Goal: Transaction & Acquisition: Register for event/course

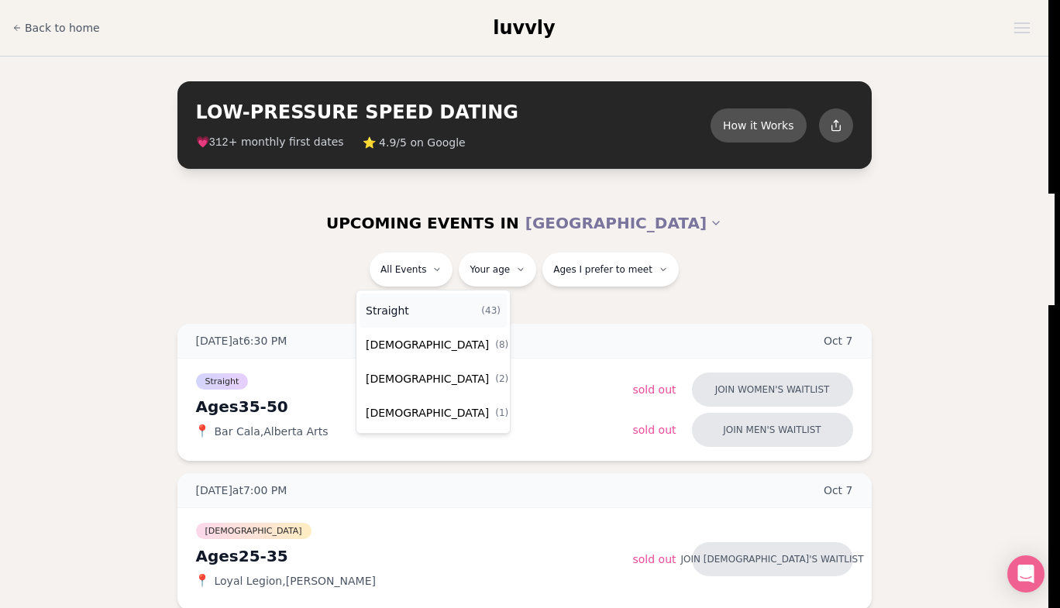
click at [397, 309] on span "Straight" at bounding box center [387, 310] width 43 height 15
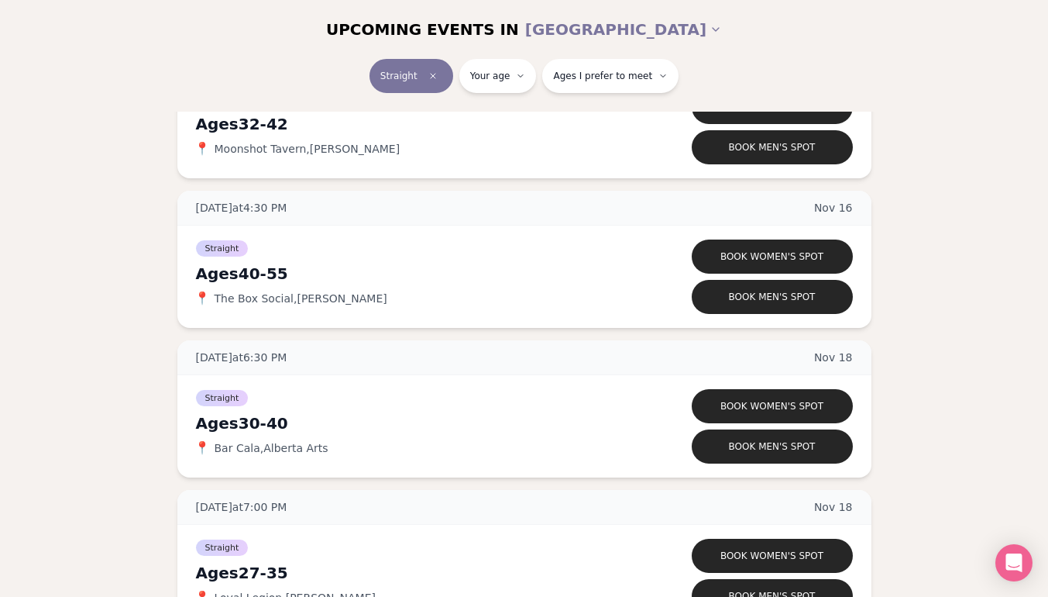
scroll to position [4919, 0]
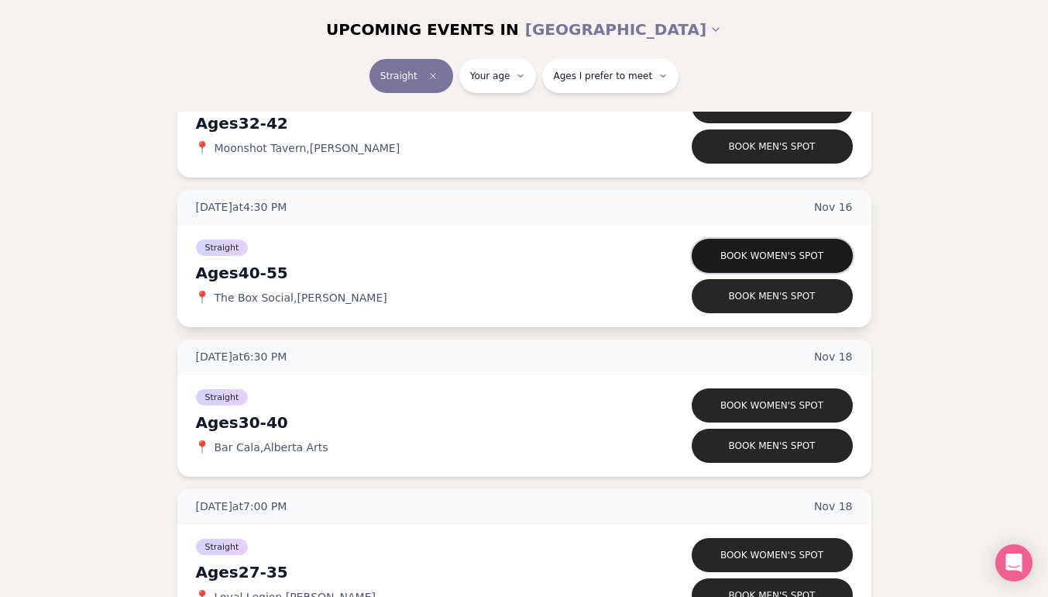
click at [775, 249] on button "Book women's spot" at bounding box center [772, 256] width 161 height 34
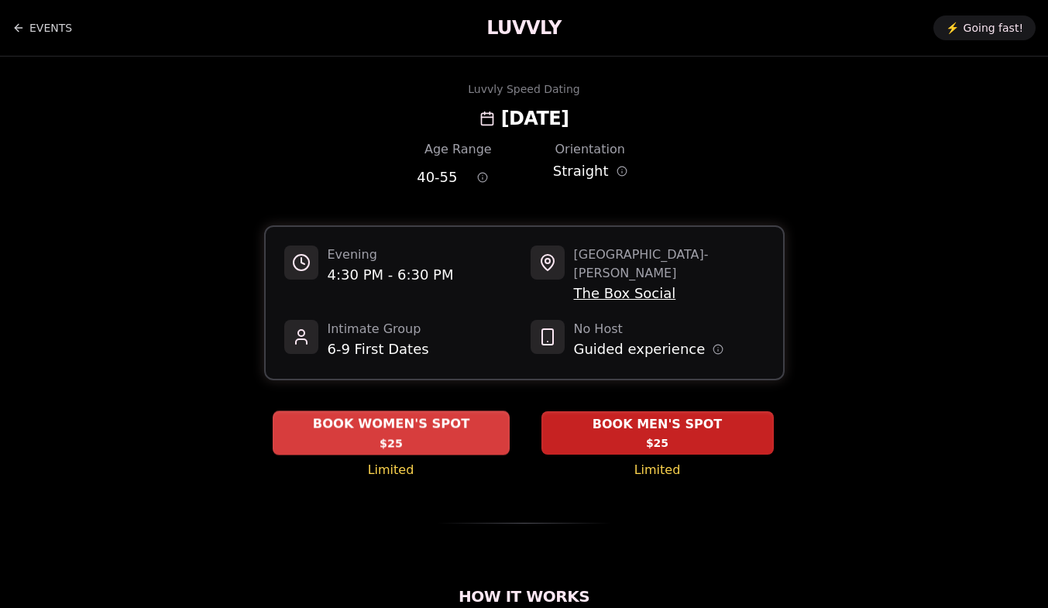
click at [406, 415] on span "BOOK WOMEN'S SPOT" at bounding box center [390, 424] width 163 height 19
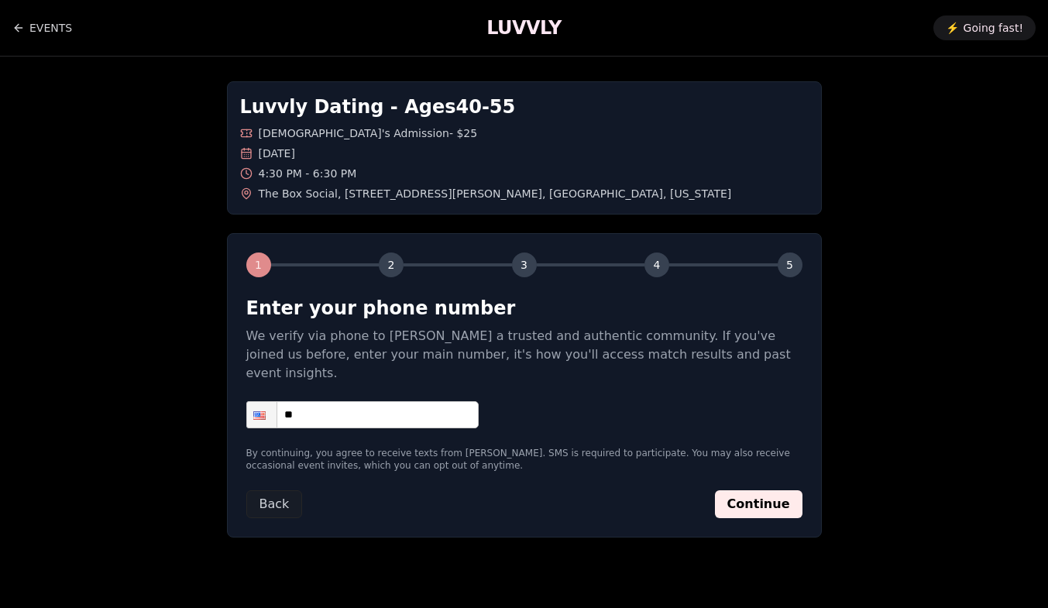
click at [382, 401] on input "**" at bounding box center [362, 414] width 232 height 27
type input "**********"
click at [776, 490] on button "Continue" at bounding box center [759, 504] width 88 height 28
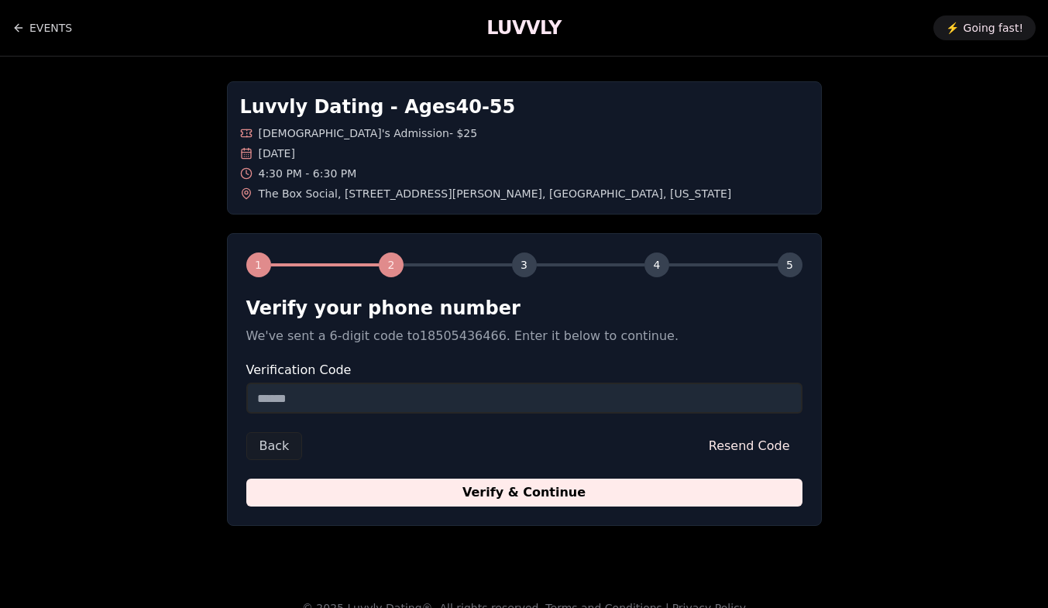
click at [339, 403] on input "Verification Code" at bounding box center [524, 398] width 556 height 31
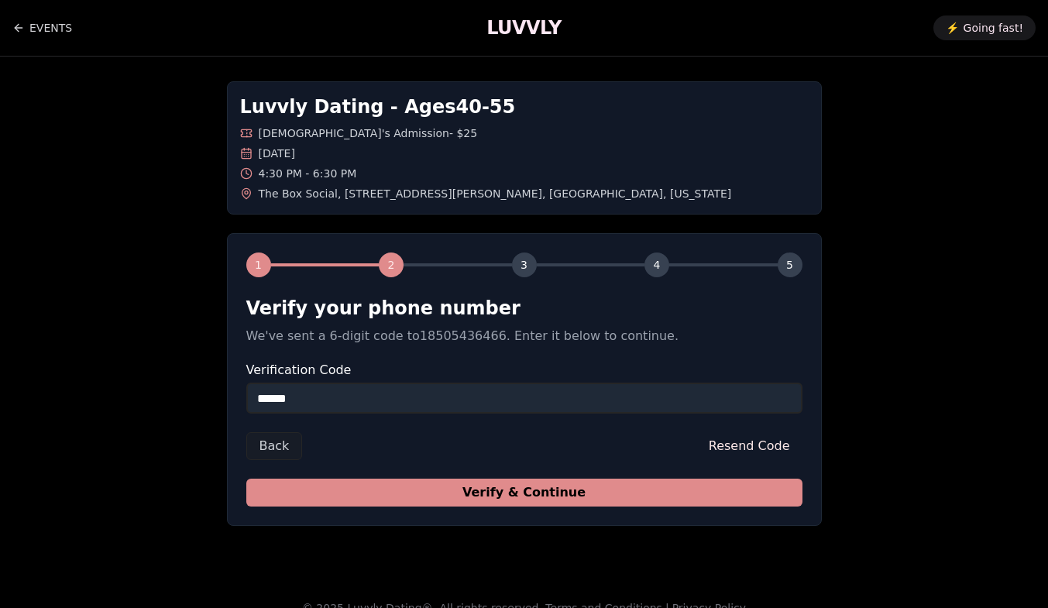
type input "******"
click at [492, 504] on button "Verify & Continue" at bounding box center [524, 493] width 556 height 28
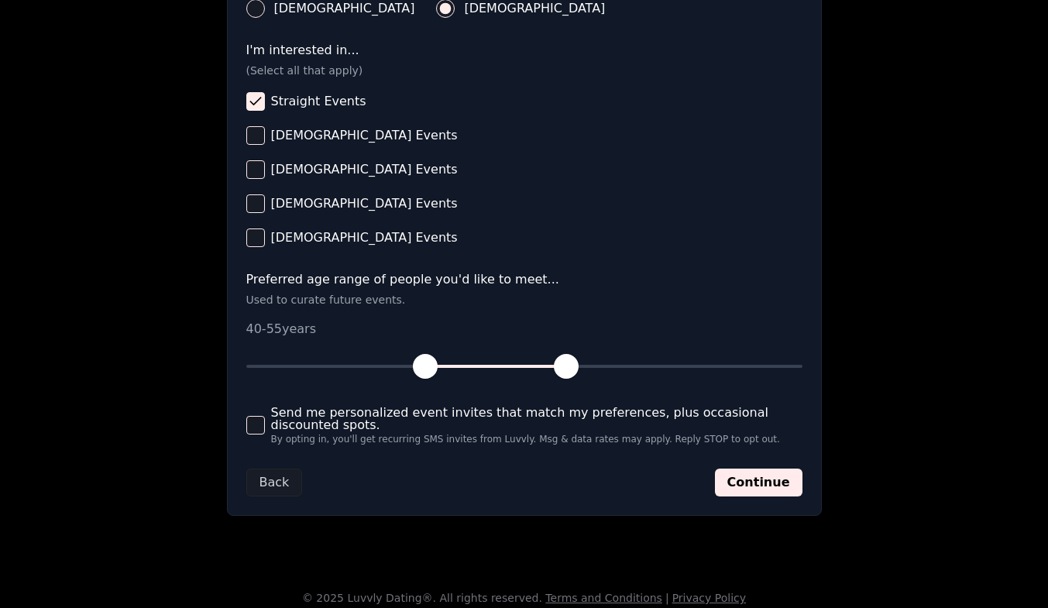
scroll to position [621, 0]
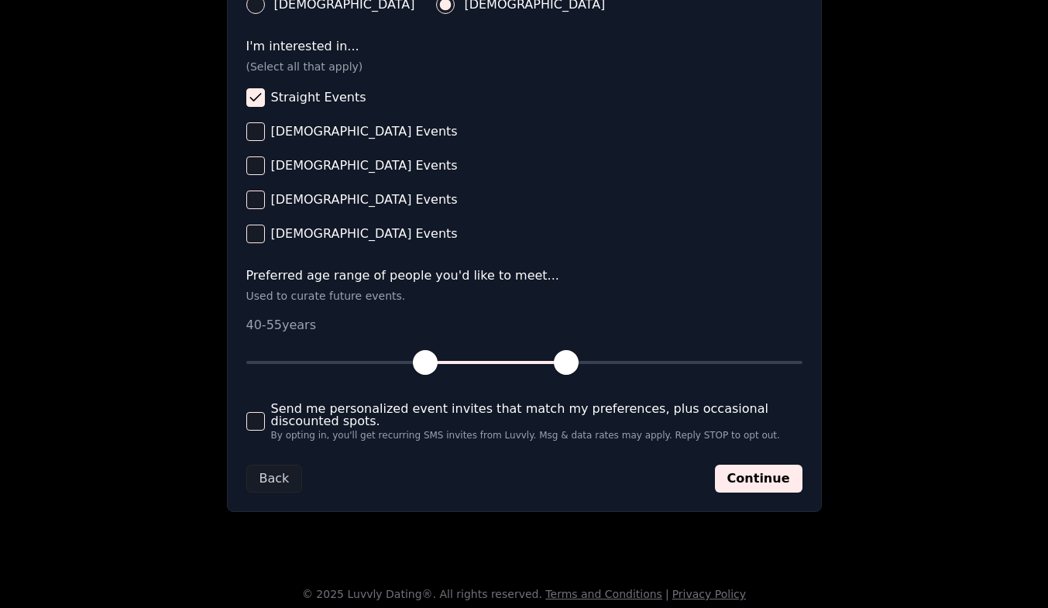
click at [254, 425] on button "Send me personalized event invites that match my preferences, plus occasional d…" at bounding box center [255, 421] width 19 height 19
click at [745, 483] on button "Continue" at bounding box center [759, 479] width 88 height 28
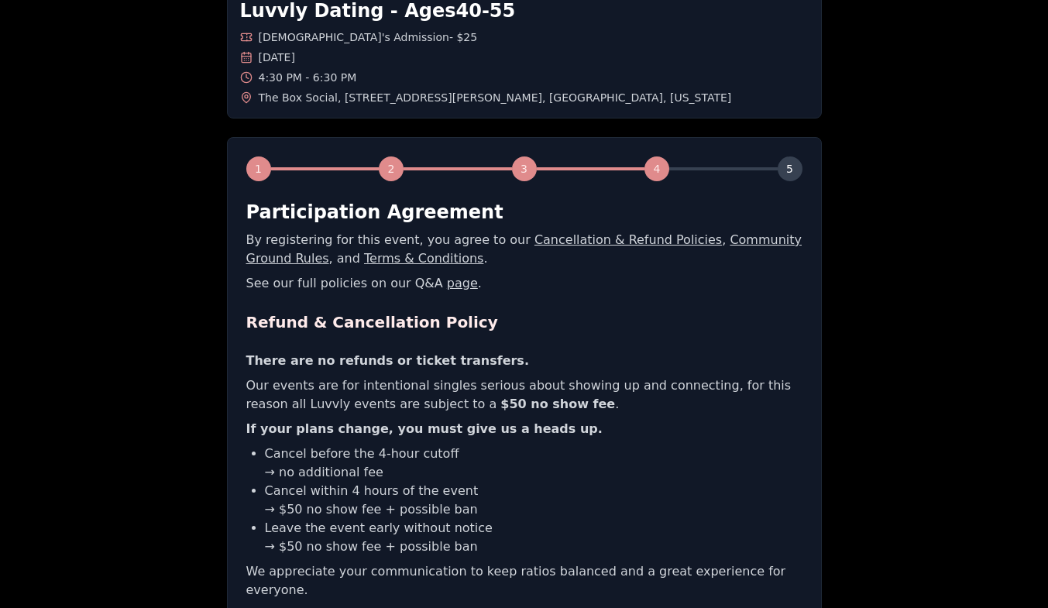
scroll to position [290, 0]
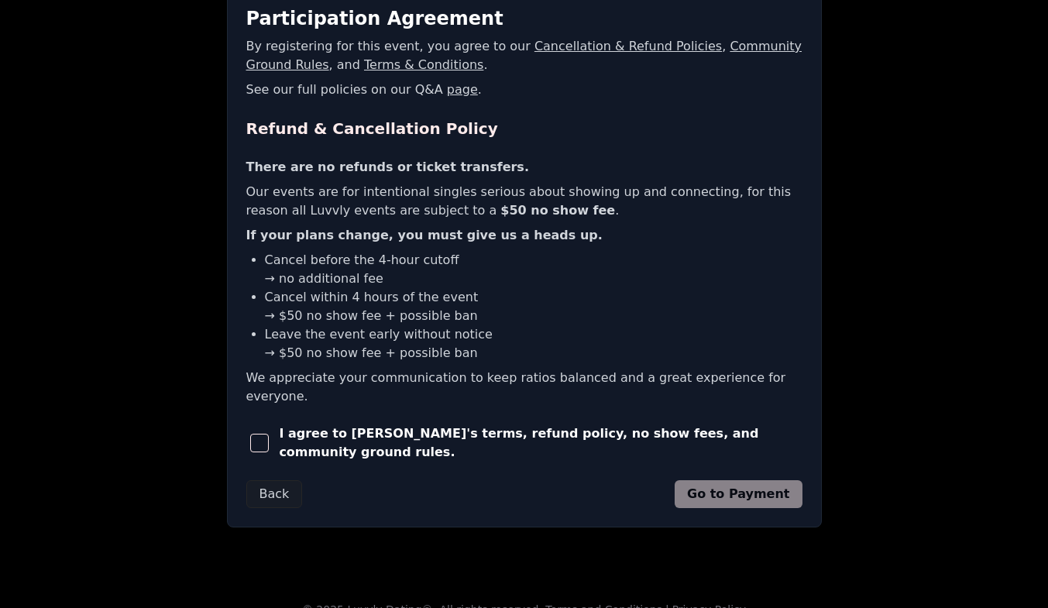
click at [263, 434] on span "button" at bounding box center [259, 443] width 19 height 19
click at [723, 50] on link "Community Ground Rules" at bounding box center [524, 55] width 556 height 33
click at [721, 480] on button "Go to Payment" at bounding box center [739, 494] width 128 height 28
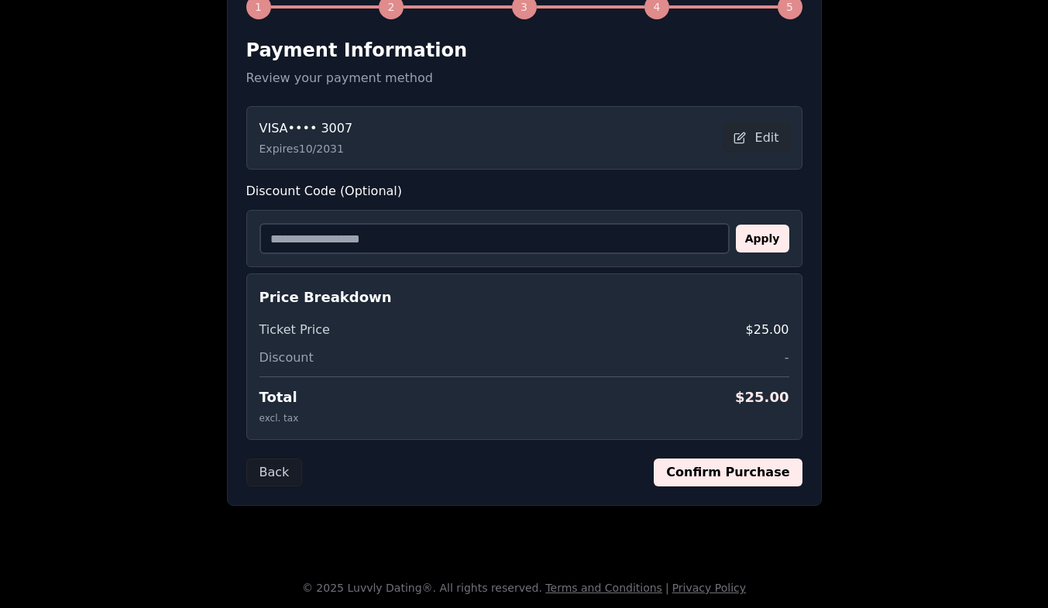
scroll to position [258, 0]
click at [775, 139] on button "Edit" at bounding box center [757, 138] width 66 height 28
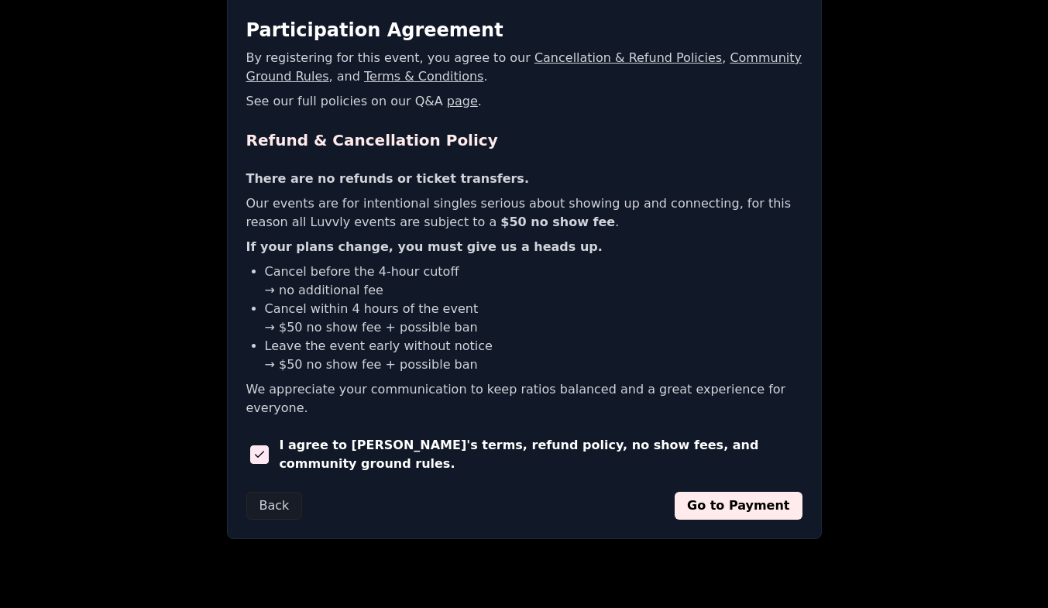
scroll to position [290, 0]
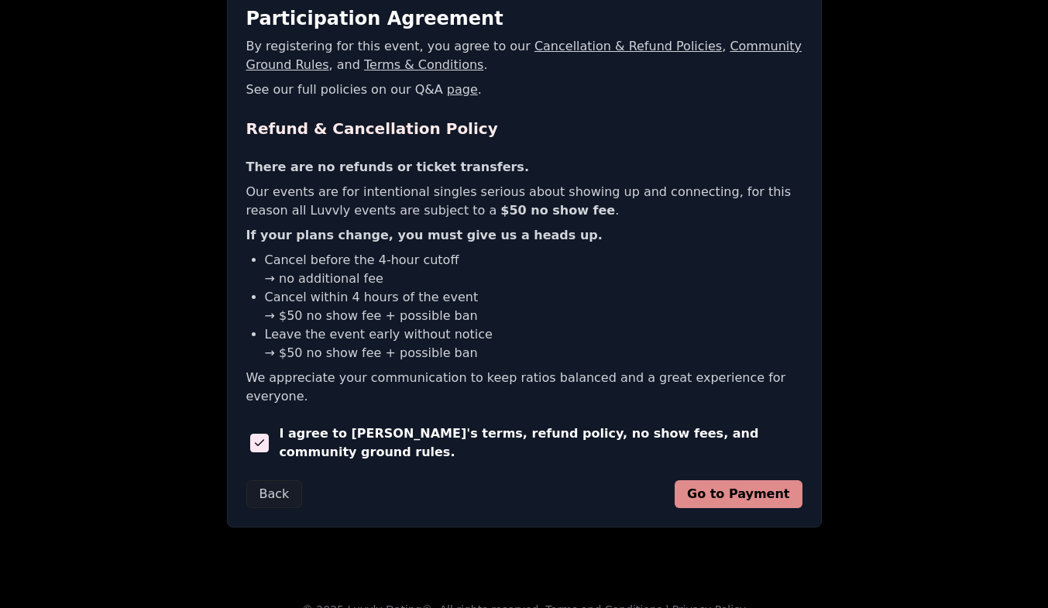
click at [759, 480] on button "Go to Payment" at bounding box center [739, 494] width 128 height 28
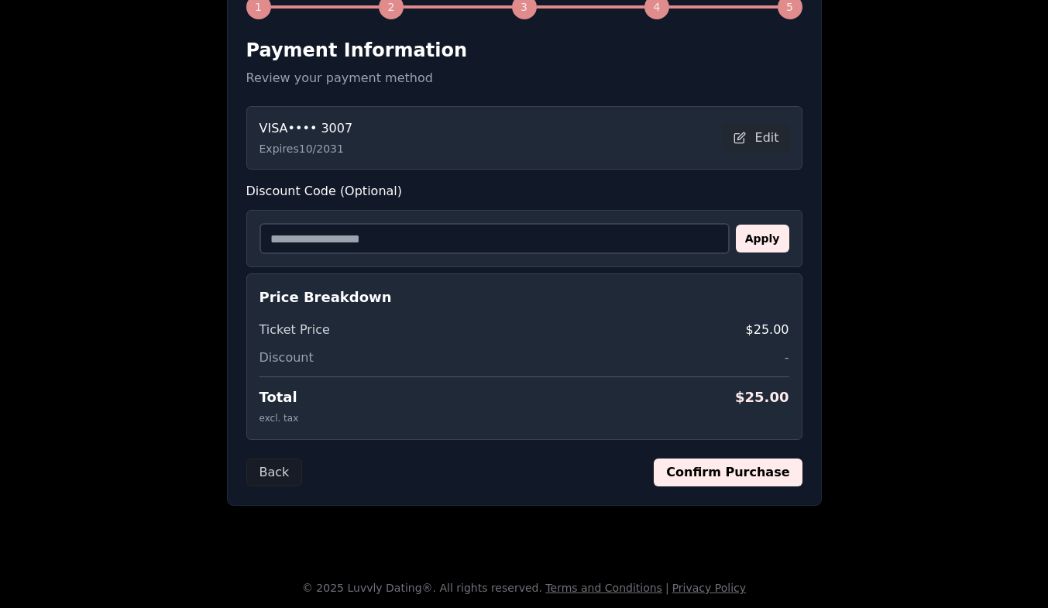
scroll to position [258, 0]
click at [762, 474] on button "Confirm Purchase" at bounding box center [728, 473] width 148 height 28
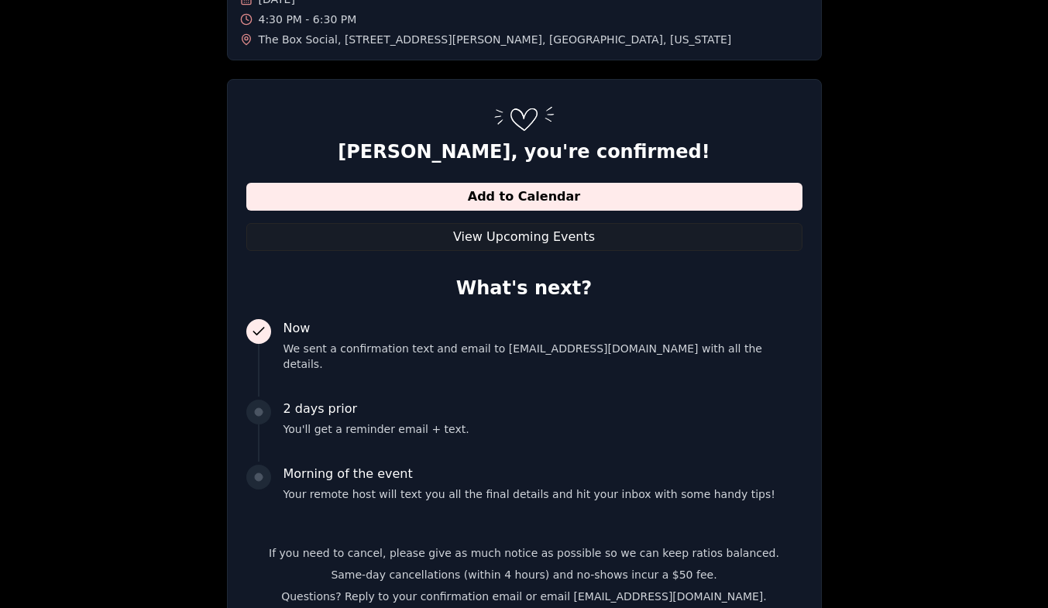
scroll to position [0, 0]
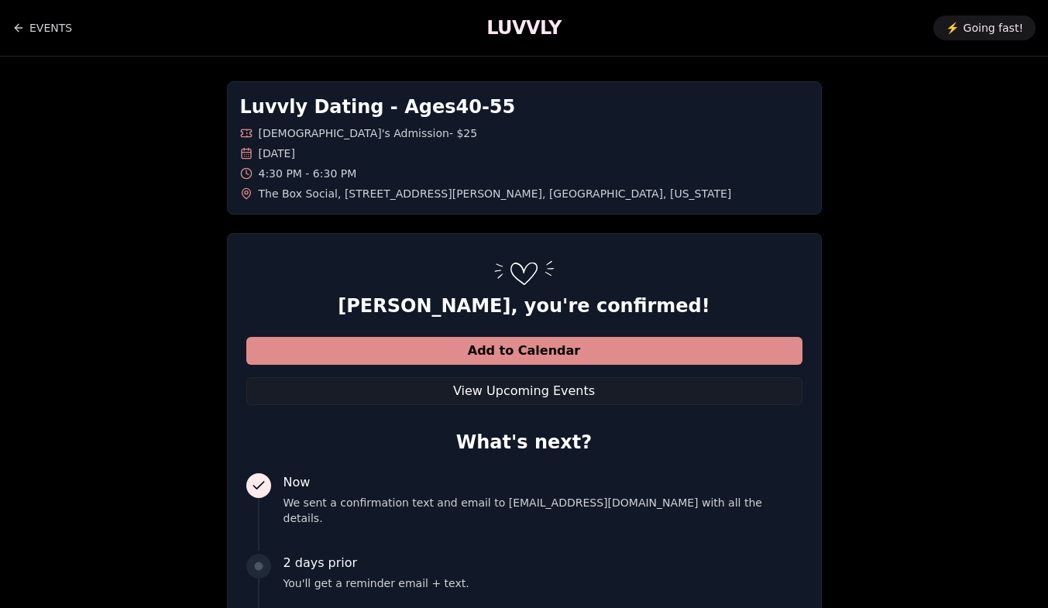
click at [507, 350] on button "Add to Calendar" at bounding box center [524, 351] width 556 height 28
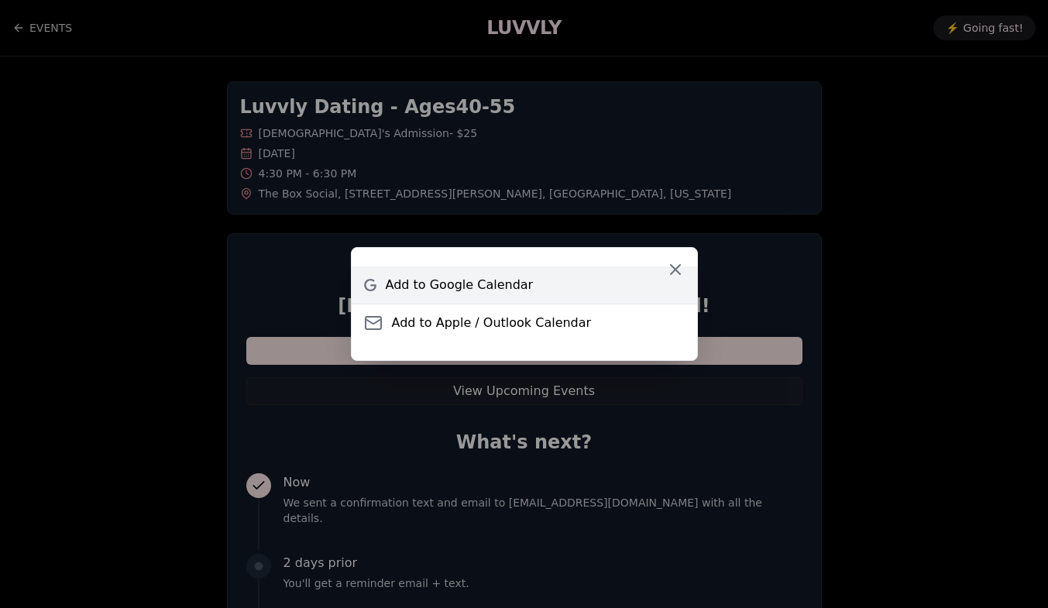
click at [431, 291] on span "Add to Google Calendar" at bounding box center [460, 285] width 148 height 19
